Goal: Transaction & Acquisition: Purchase product/service

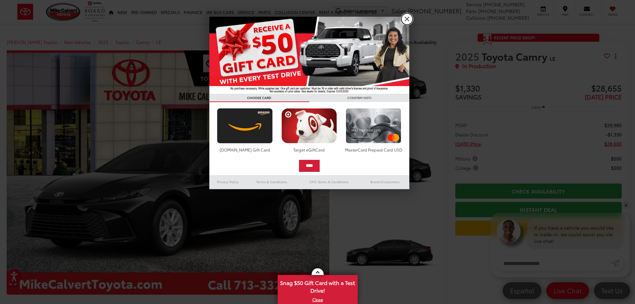
click at [405, 18] on link "X" at bounding box center [406, 18] width 11 height 11
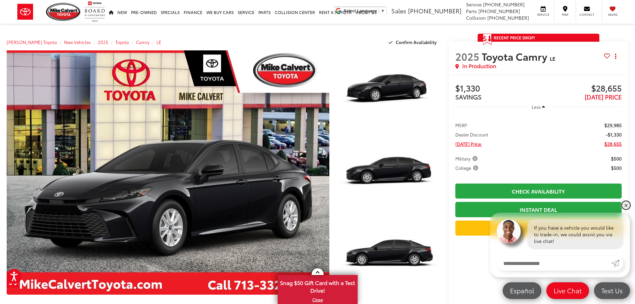
click at [627, 203] on link "✕" at bounding box center [626, 205] width 8 height 8
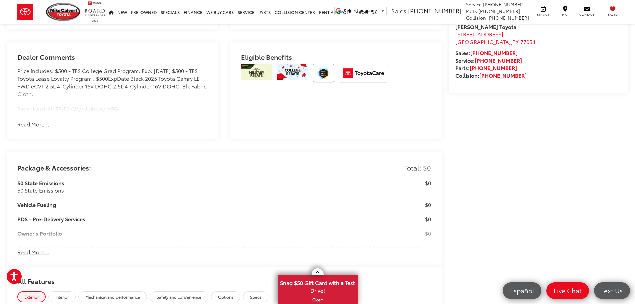
scroll to position [473, 0]
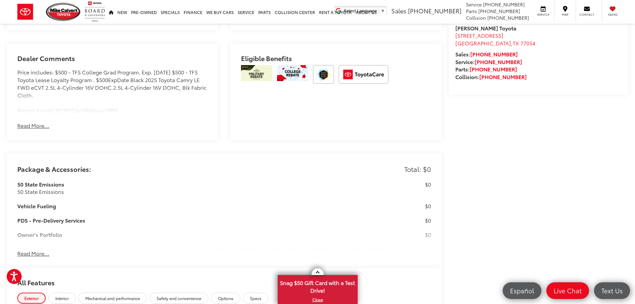
click at [34, 127] on button "Read More..." at bounding box center [33, 126] width 32 height 8
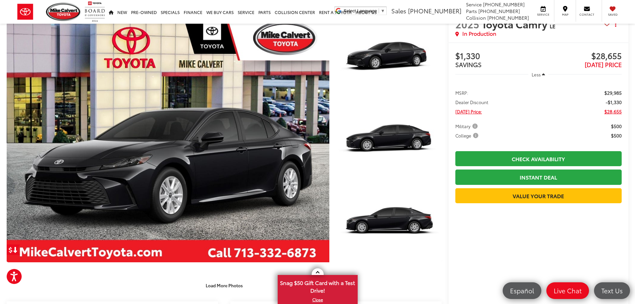
scroll to position [0, 0]
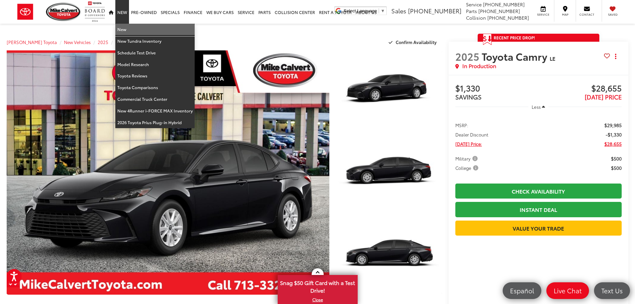
click at [128, 29] on link "New" at bounding box center [154, 30] width 79 height 12
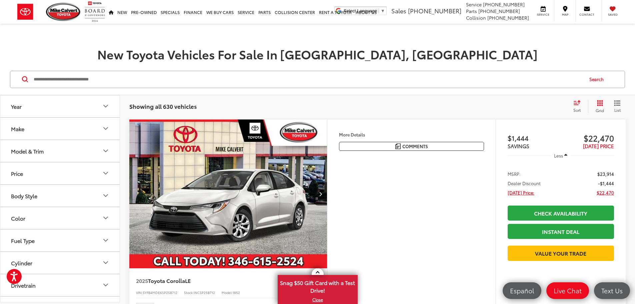
click at [100, 127] on button "Make" at bounding box center [60, 129] width 120 height 22
click at [105, 127] on icon "Make" at bounding box center [106, 128] width 8 height 8
click at [106, 112] on button "Year" at bounding box center [60, 106] width 120 height 22
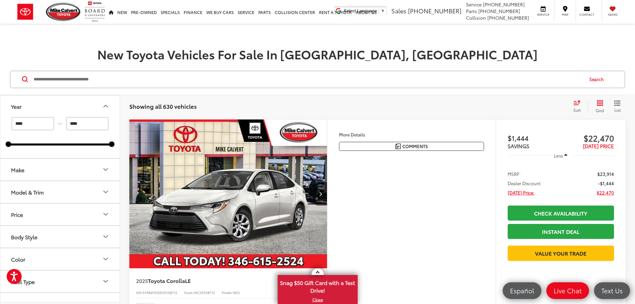
click at [106, 112] on button "Year" at bounding box center [60, 106] width 120 height 22
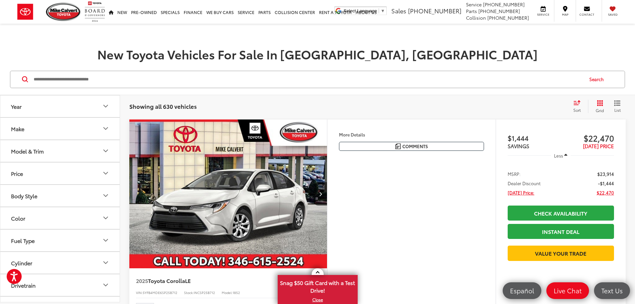
click at [104, 148] on icon "Model & Trim" at bounding box center [106, 151] width 8 height 8
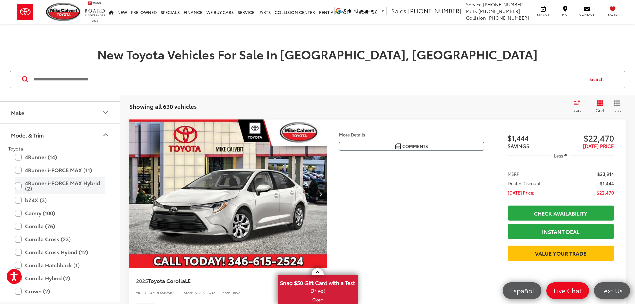
scroll to position [33, 0]
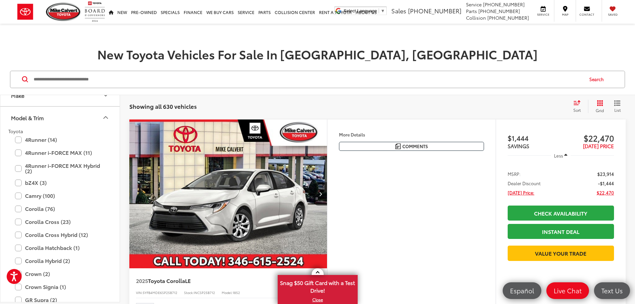
click at [15, 195] on div "Camry (100) All Trims Or select individual trims SE (46) LE (43) XSE (6) XLE (5)" at bounding box center [59, 196] width 103 height 12
click at [17, 195] on label "Camry (100)" at bounding box center [60, 196] width 90 height 12
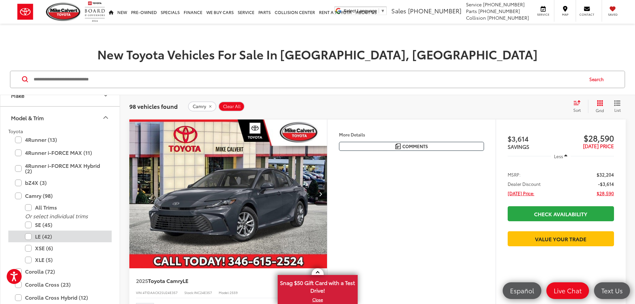
scroll to position [133, 0]
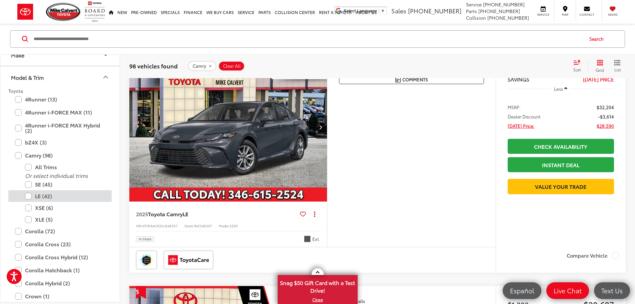
click at [30, 197] on label "LE (42)" at bounding box center [65, 196] width 80 height 12
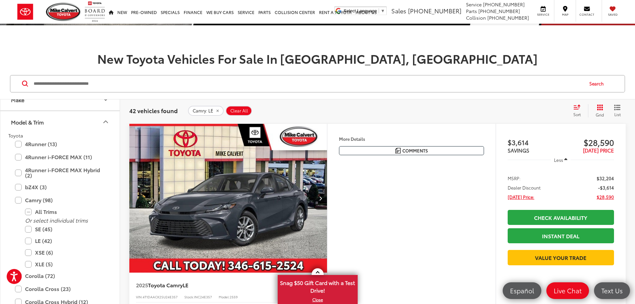
scroll to position [40, 0]
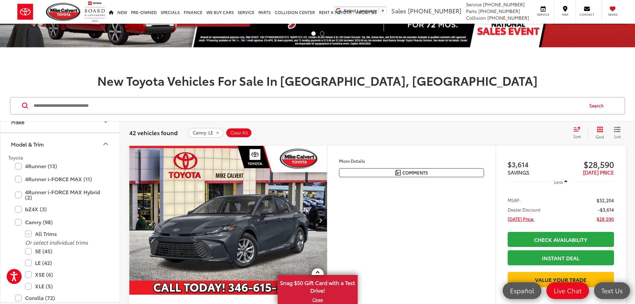
click at [572, 131] on div "Sort" at bounding box center [579, 132] width 18 height 13
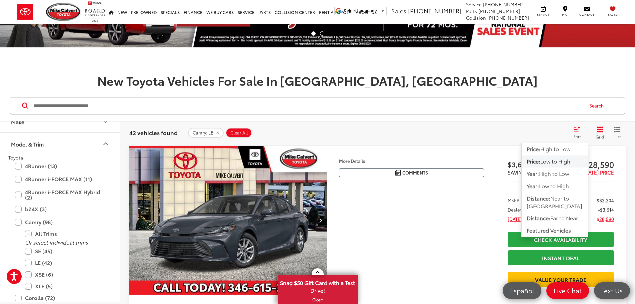
click at [569, 163] on span "Low to High" at bounding box center [555, 161] width 30 height 8
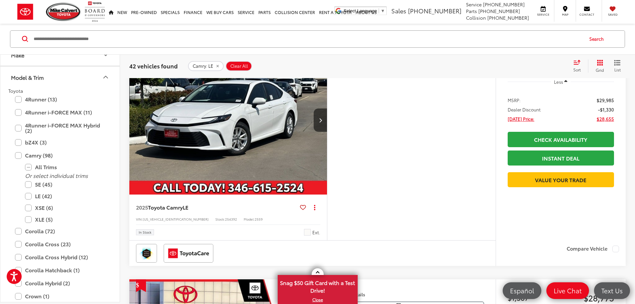
scroll to position [373, 0]
click at [327, 131] on button "Next image" at bounding box center [320, 119] width 13 height 23
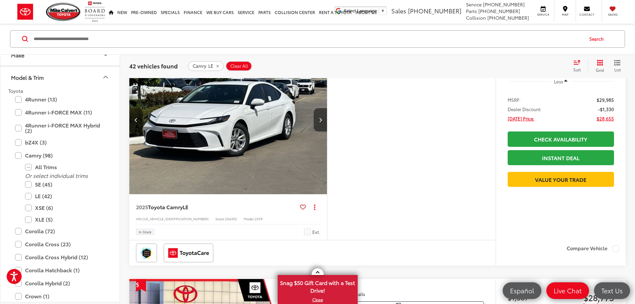
click at [327, 131] on button "Next image" at bounding box center [320, 119] width 13 height 23
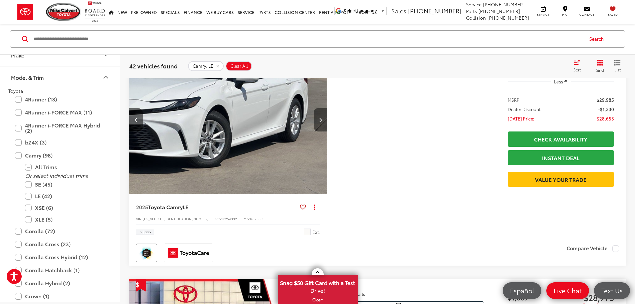
click at [327, 131] on button "Next image" at bounding box center [320, 119] width 13 height 23
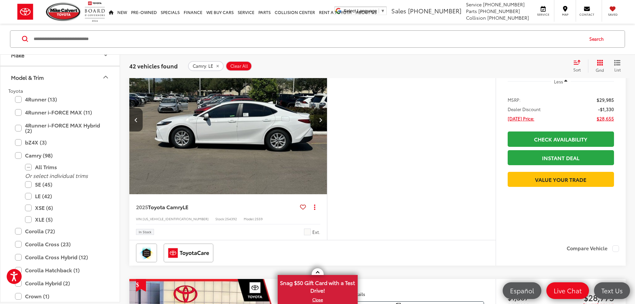
click at [327, 131] on button "Next image" at bounding box center [320, 119] width 13 height 23
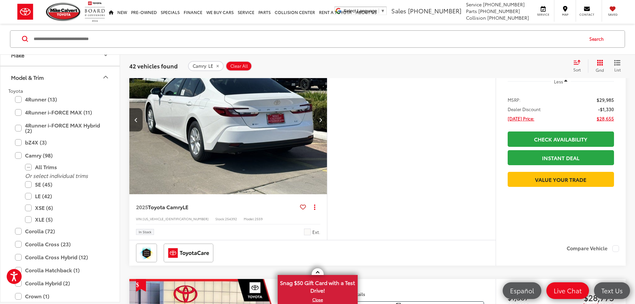
click at [327, 131] on button "Next image" at bounding box center [320, 119] width 13 height 23
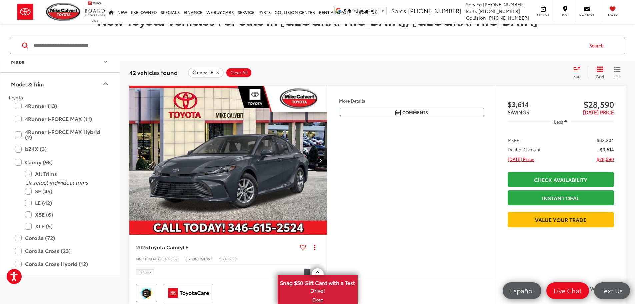
scroll to position [0, 0]
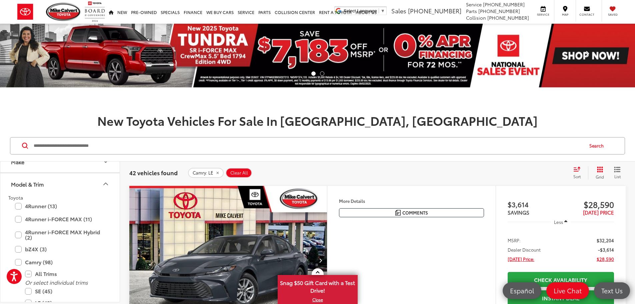
click at [587, 51] on span at bounding box center [587, 55] width 10 height 10
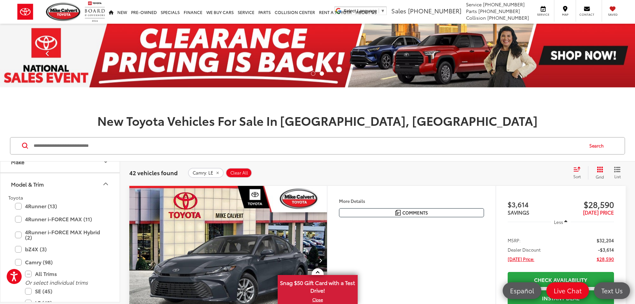
click at [50, 55] on span at bounding box center [48, 55] width 10 height 10
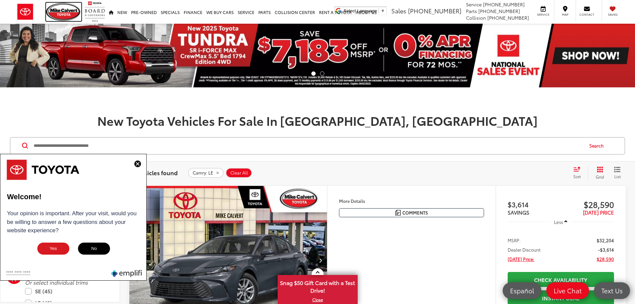
click at [67, 13] on img at bounding box center [63, 12] width 35 height 18
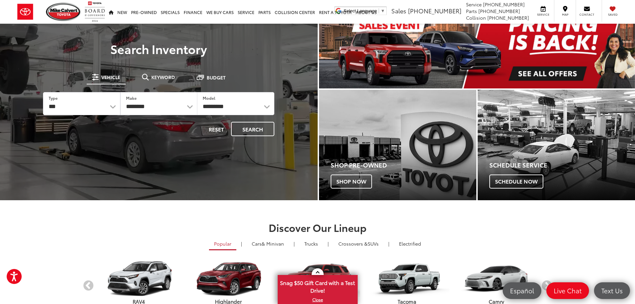
scroll to position [33, 0]
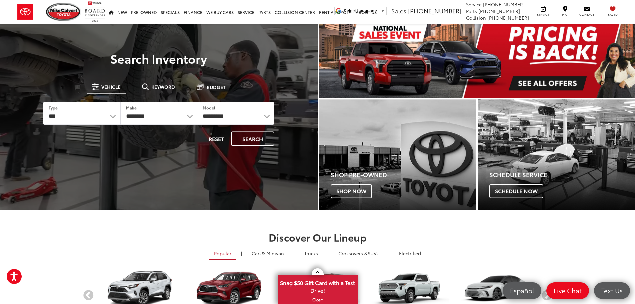
click at [549, 75] on img "carousel slide number 1 of 1" at bounding box center [477, 47] width 316 height 101
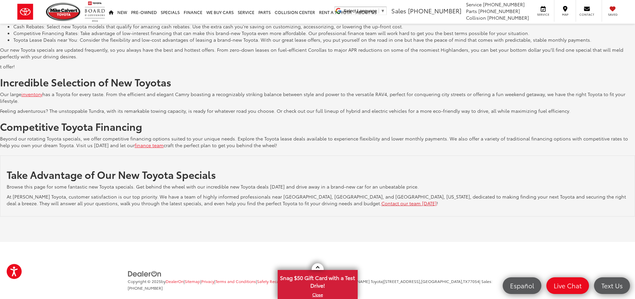
scroll to position [1183, 0]
